Goal: Find specific page/section: Find specific page/section

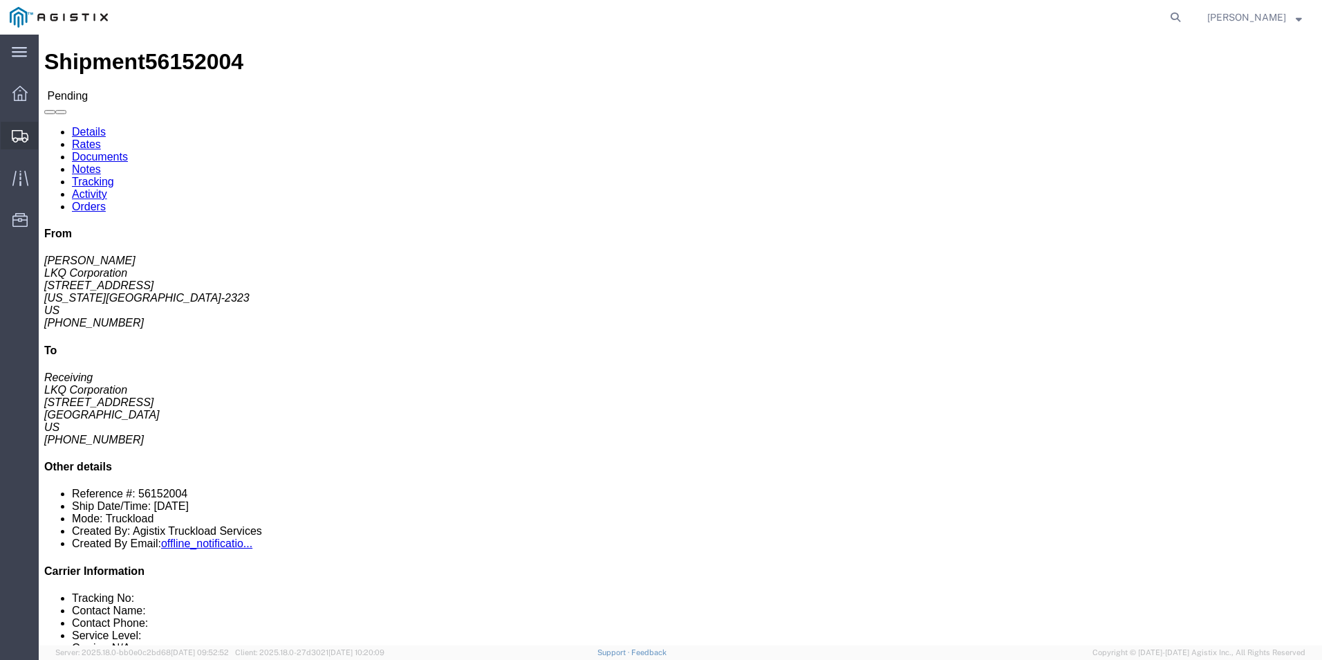
click at [24, 130] on icon at bounding box center [20, 136] width 17 height 12
